Goal: Task Accomplishment & Management: Use online tool/utility

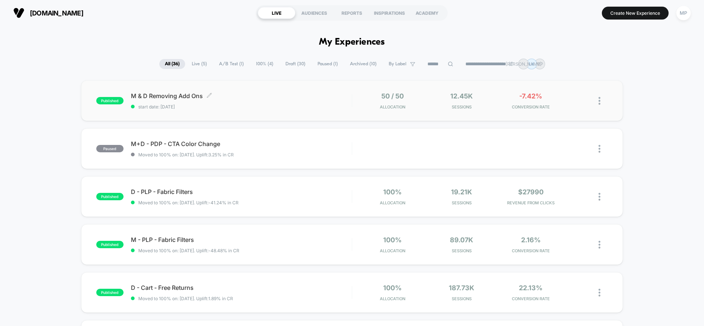
click at [239, 97] on span "M & D Removing Add Ons Click to edit experience details" at bounding box center [241, 95] width 221 height 7
